Goal: Task Accomplishment & Management: Manage account settings

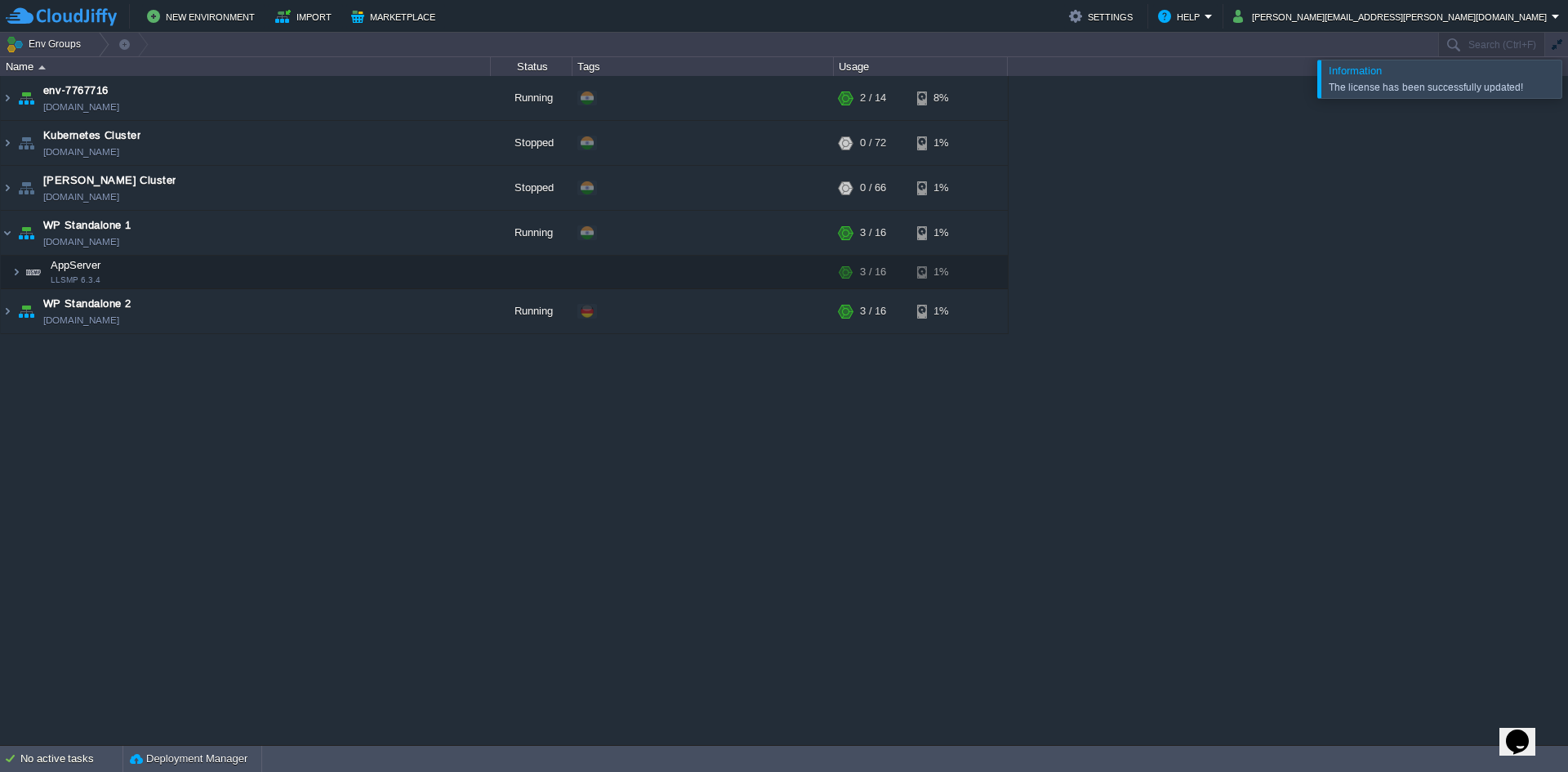
click at [1158, 477] on div "env-7767716 [DOMAIN_NAME] Running + Add to Env Group RAM 4% CPU 1% 2 / 14 8% Ap…" at bounding box center [784, 409] width 1568 height 669
drag, startPoint x: 1372, startPoint y: 95, endPoint x: 1365, endPoint y: 72, distance: 24.0
click at [1371, 94] on div "The license has been successfully updated!" at bounding box center [1442, 86] width 228 height 20
click at [1363, 71] on span "Information" at bounding box center [1355, 70] width 54 height 12
click at [1363, 87] on div "The license has been successfully updated!" at bounding box center [1440, 88] width 225 height 13
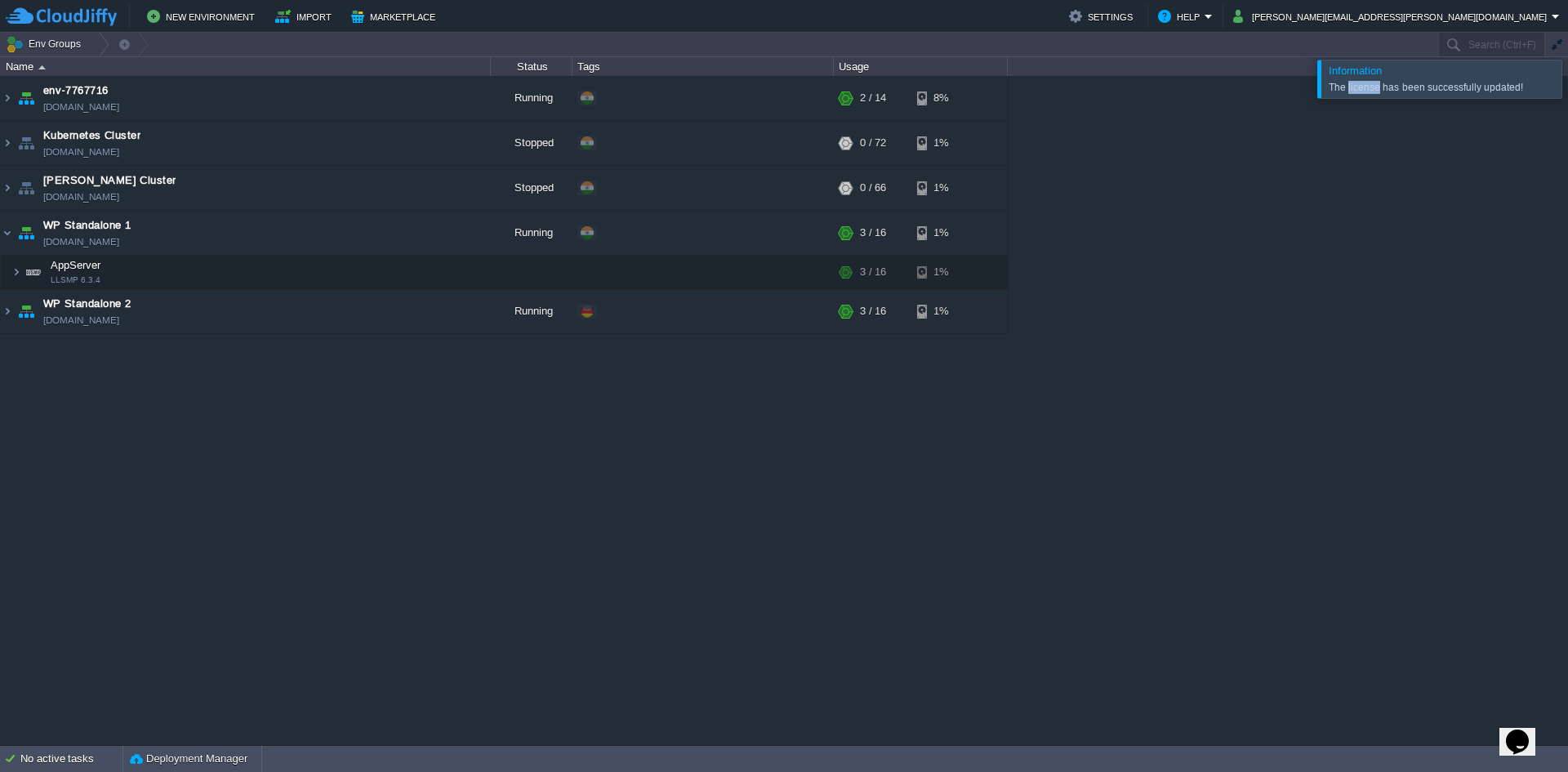
click at [1363, 87] on div "The license has been successfully updated!" at bounding box center [1440, 88] width 225 height 13
click at [1138, 19] on button "Settings" at bounding box center [1103, 16] width 69 height 19
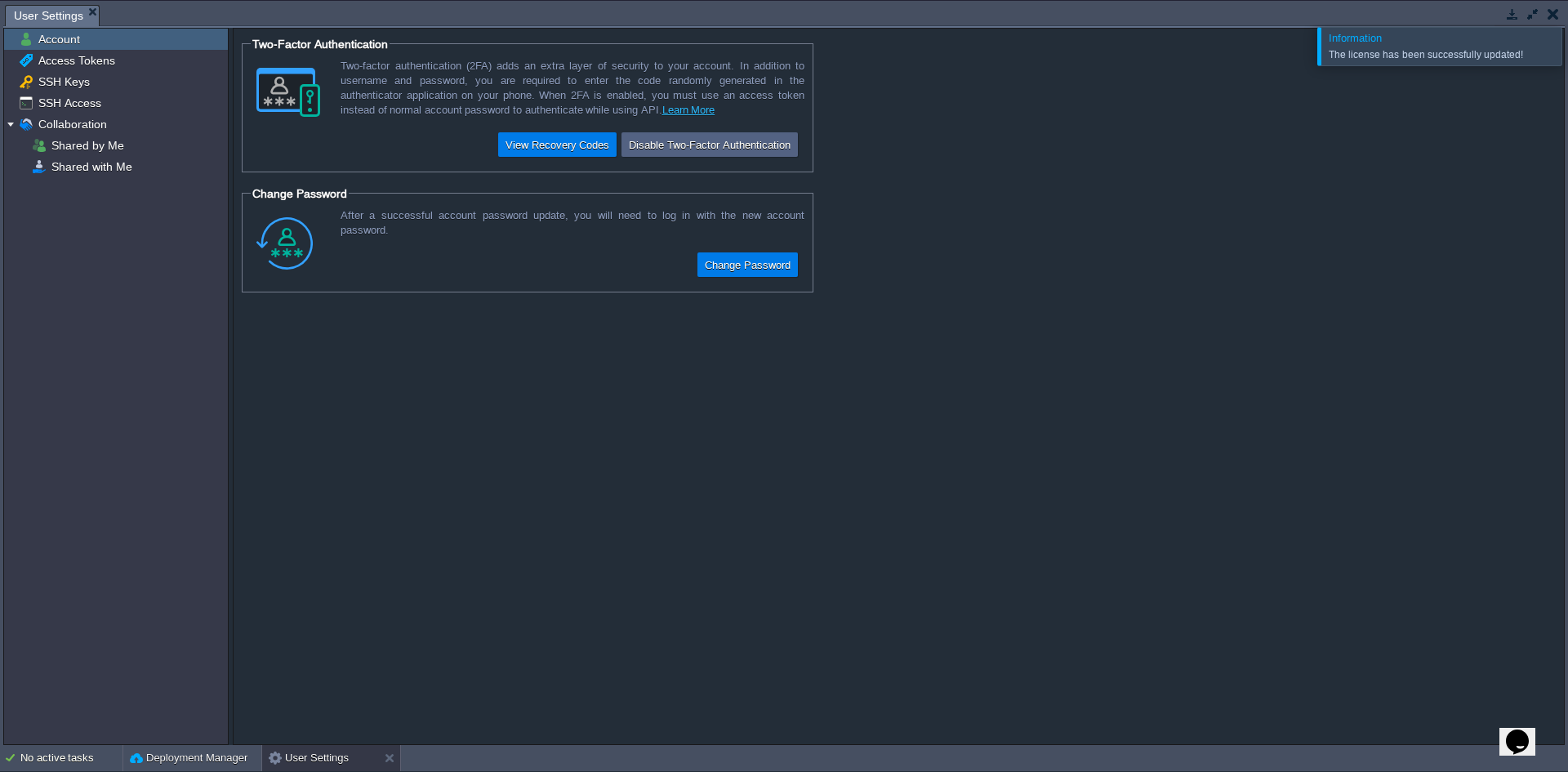
click at [1567, 50] on div at bounding box center [1587, 45] width 0 height 37
click at [1554, 26] on div "Tasks Activity Log Archive Git / SVN User Settings" at bounding box center [783, 15] width 1561 height 24
click at [1557, 16] on button "button" at bounding box center [1553, 13] width 11 height 14
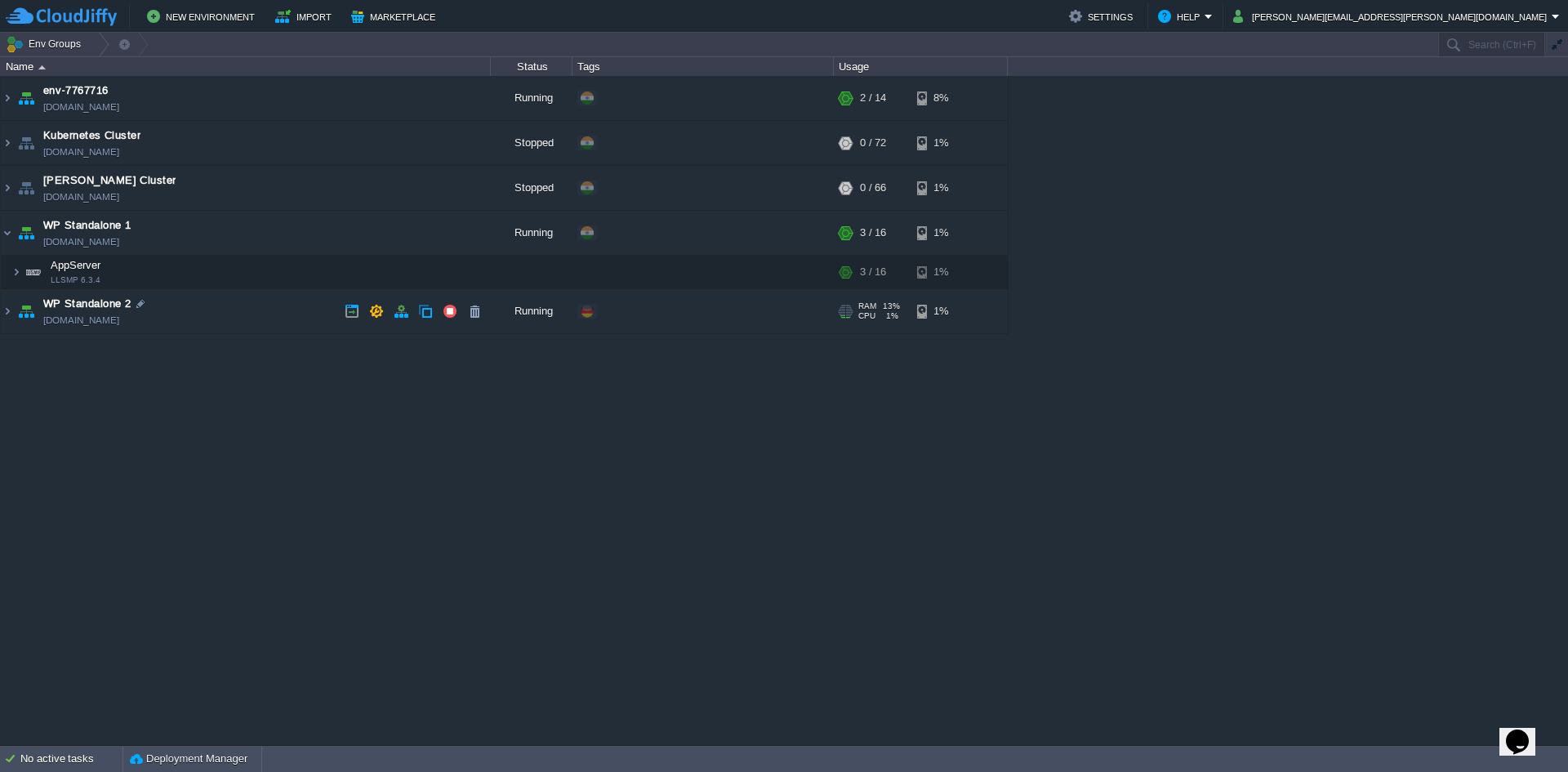
click at [306, 499] on div "env-7767716 [DOMAIN_NAME] Running + Add to Env Group RAM 5% CPU 1% 2 / 14 8% Ap…" at bounding box center [784, 409] width 1568 height 669
click at [484, 239] on td at bounding box center [474, 233] width 25 height 25
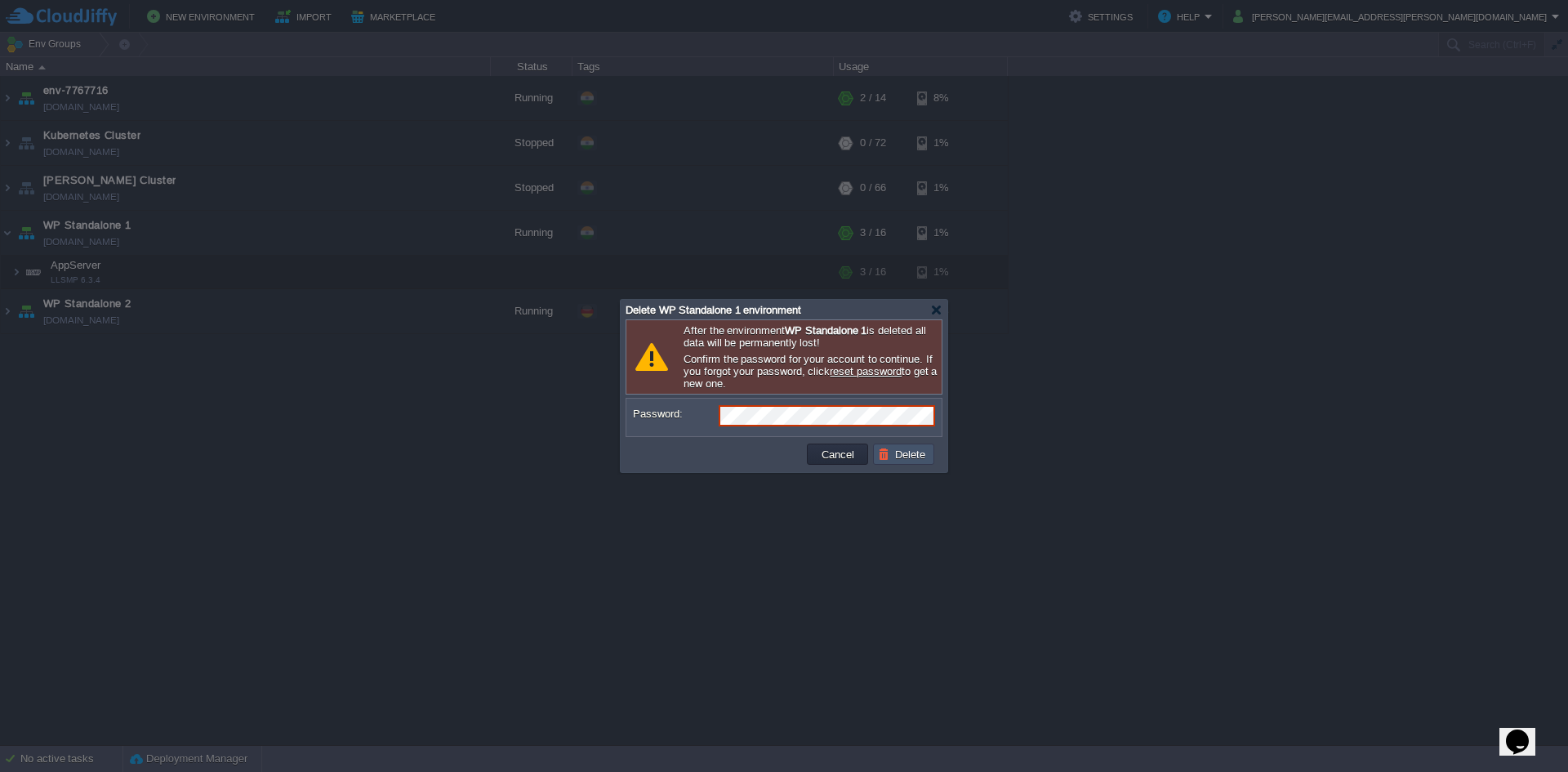
click at [881, 452] on button "Delete" at bounding box center [904, 453] width 53 height 14
click at [840, 457] on button "Cancel" at bounding box center [838, 453] width 42 height 14
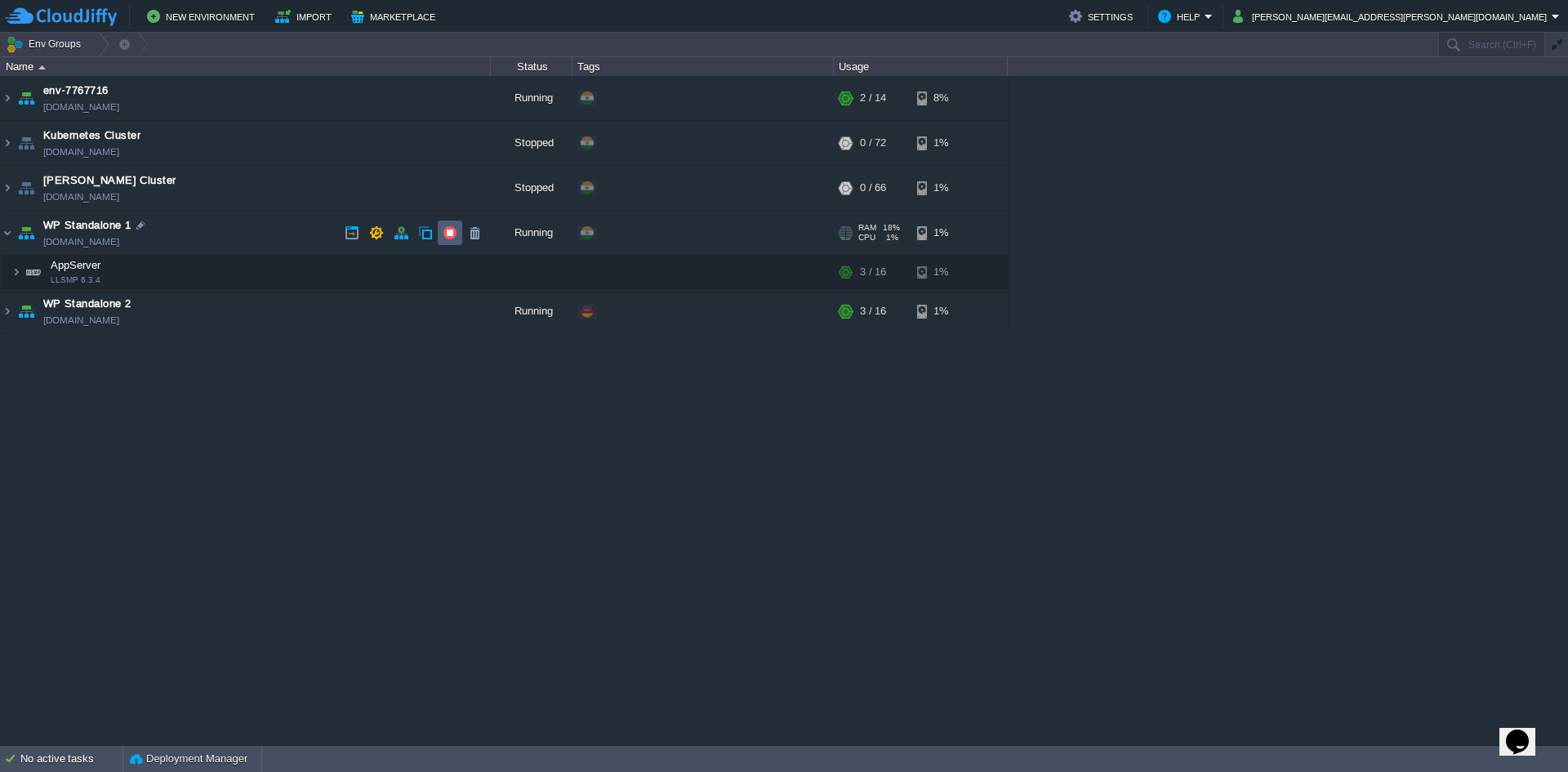
click at [459, 238] on td at bounding box center [450, 233] width 25 height 25
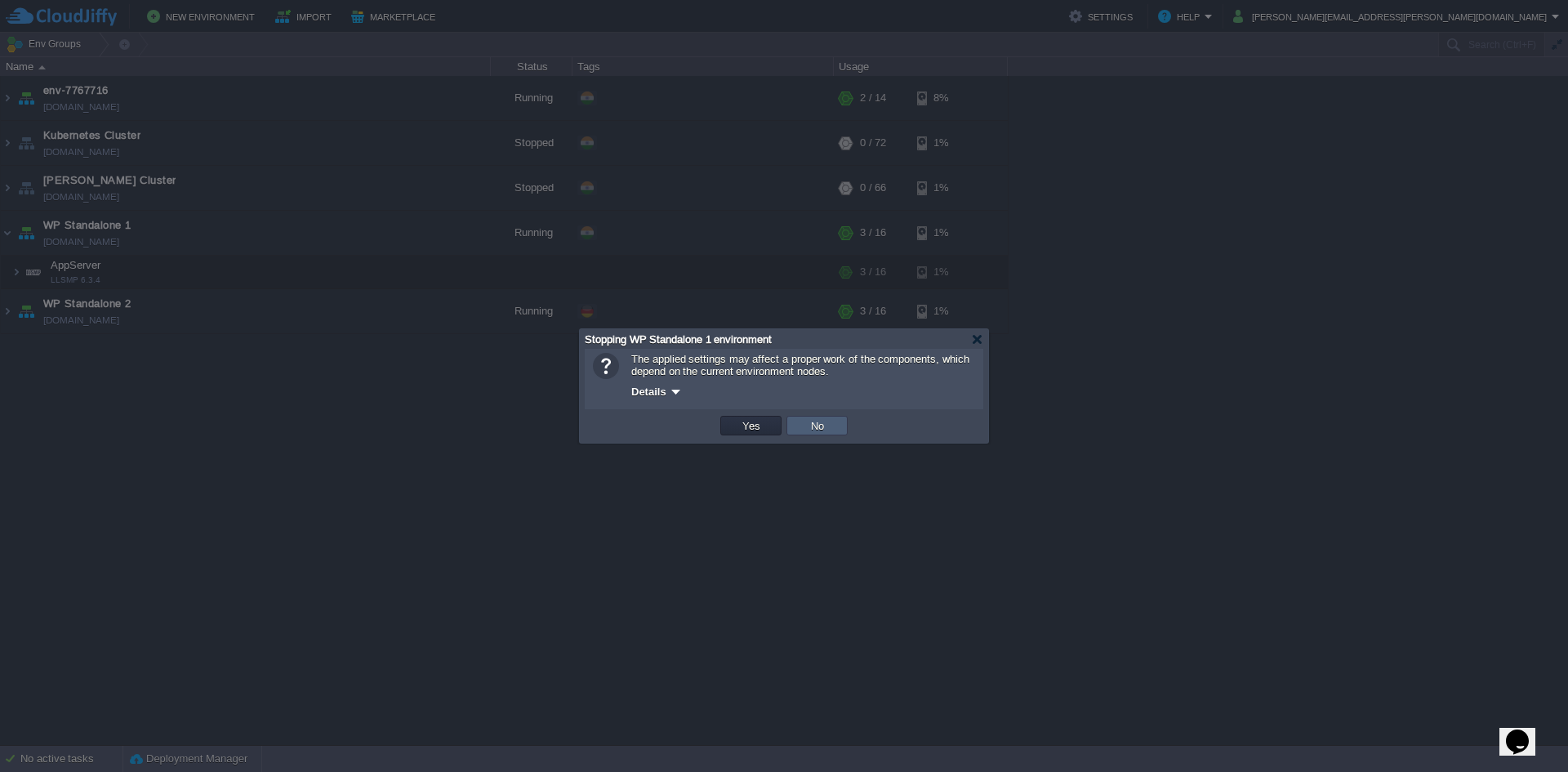
click at [763, 422] on button "Yes" at bounding box center [751, 425] width 28 height 14
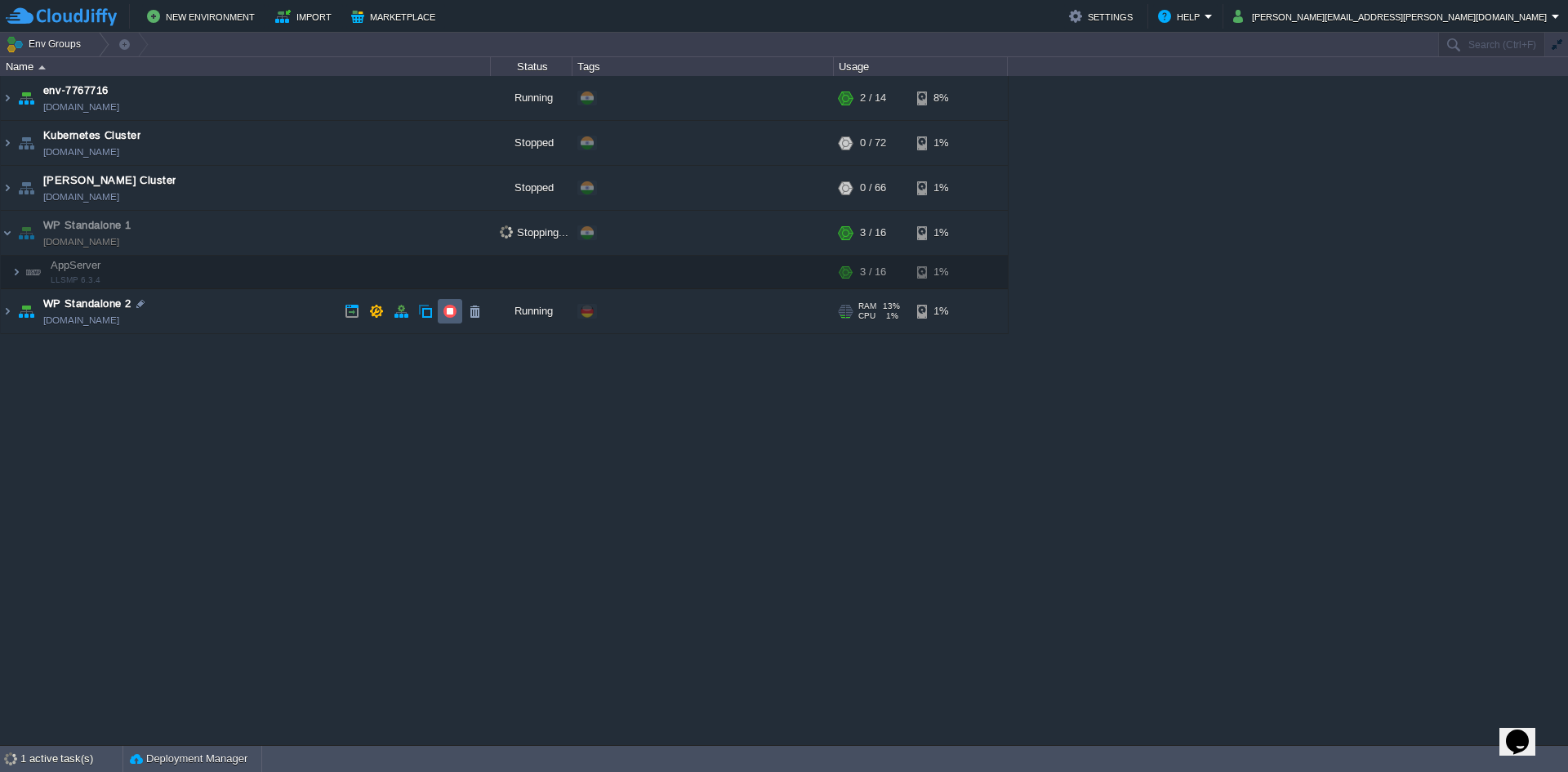
click at [451, 318] on button "button" at bounding box center [449, 311] width 14 height 14
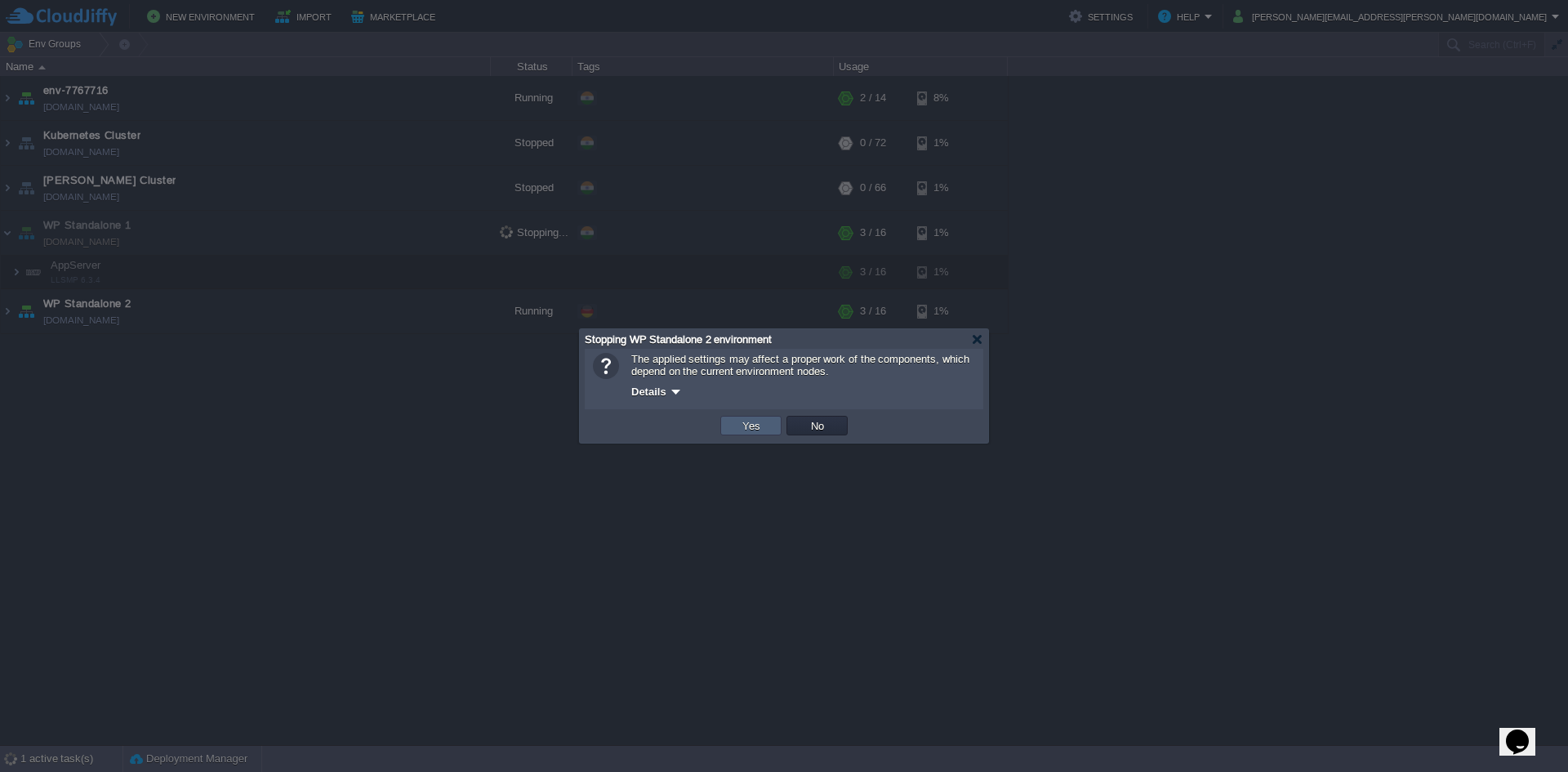
click at [769, 430] on td "Yes" at bounding box center [751, 426] width 61 height 19
